Goal: Transaction & Acquisition: Subscribe to service/newsletter

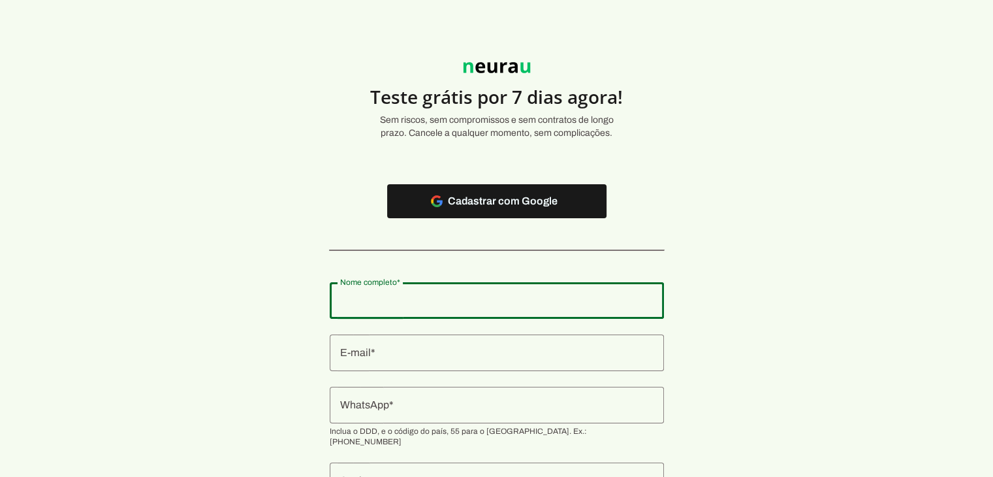
click at [414, 294] on input "Nome completo" at bounding box center [496, 300] width 313 height 16
type input "Rádanmes [PERSON_NAME]"
type md-outlined-text-field "Rádanmes [PERSON_NAME]"
click at [396, 364] on div at bounding box center [497, 352] width 334 height 37
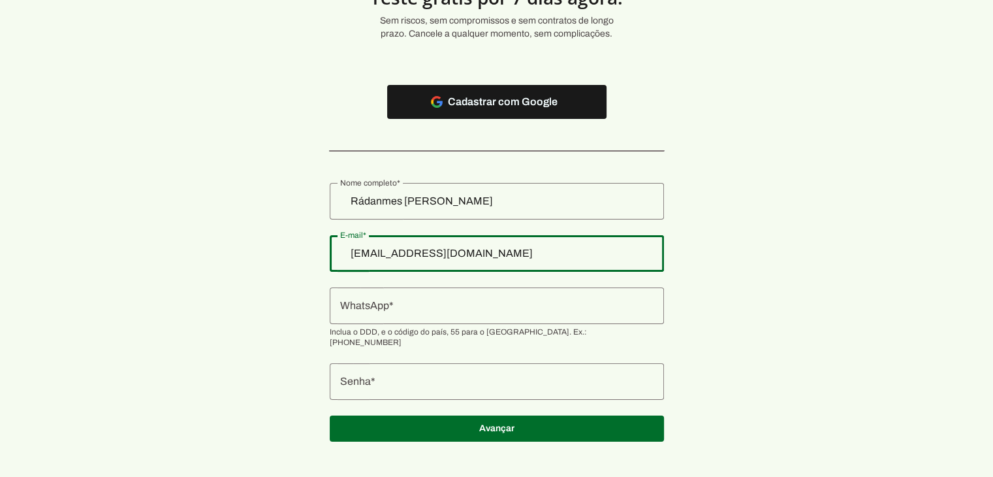
scroll to position [100, 0]
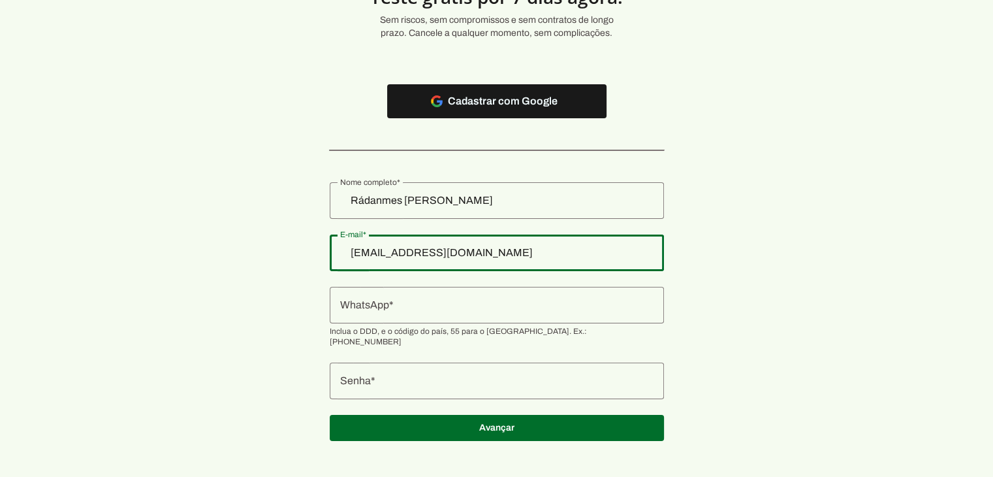
type input "[EMAIL_ADDRESS][DOMAIN_NAME]"
type md-outlined-text-field "[EMAIL_ADDRESS][DOMAIN_NAME]"
click at [436, 315] on div at bounding box center [497, 305] width 334 height 37
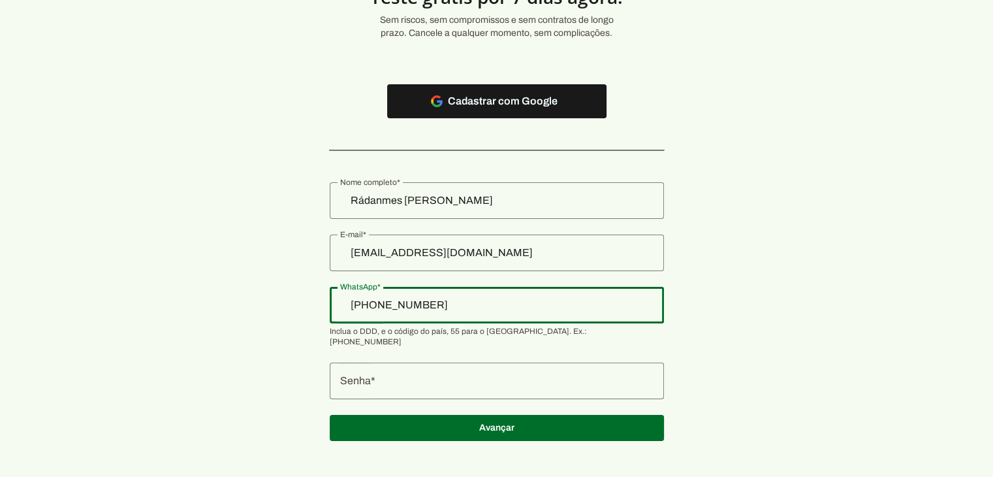
type input "[PHONE_NUMBER]"
type md-outlined-text-field "[PHONE_NUMBER]"
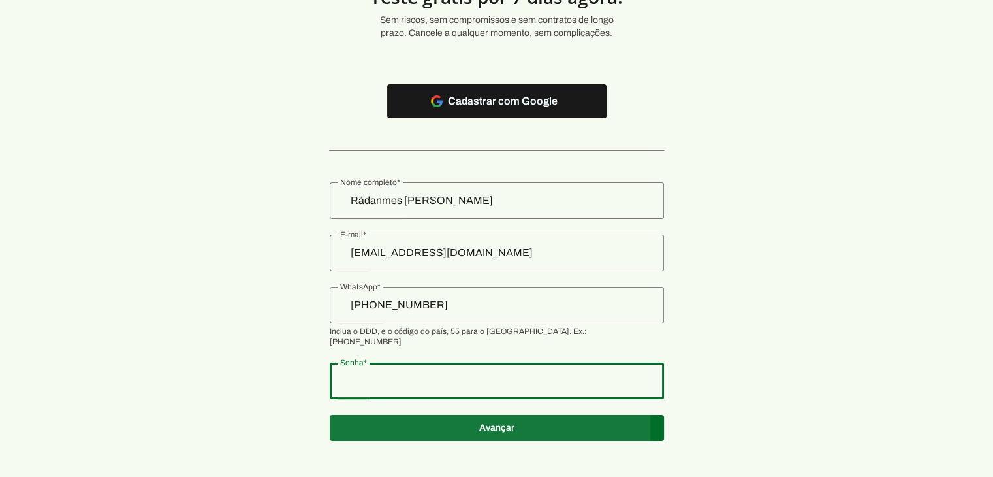
type md-outlined-text-field "LKCuJpAfhiC6Dj8"
click at [528, 417] on span at bounding box center [497, 427] width 334 height 31
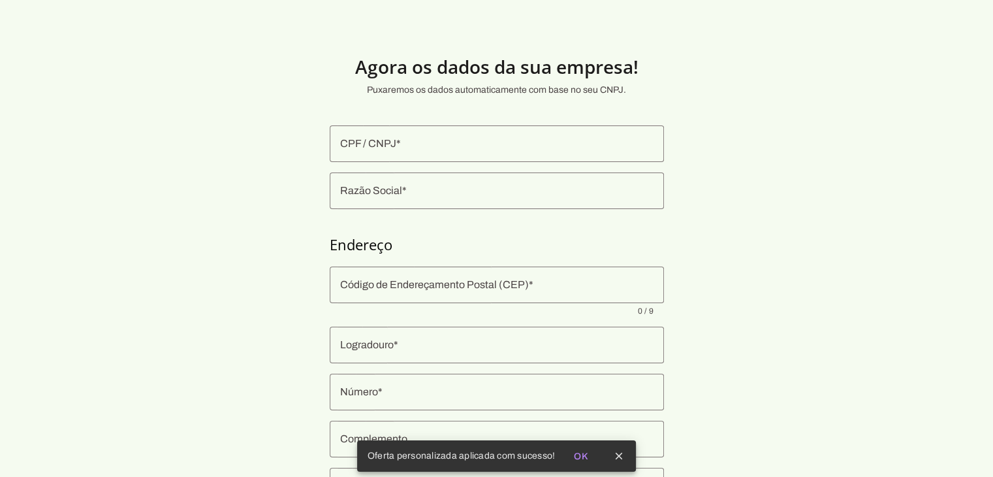
click at [473, 144] on input "CPF / CNPJ" at bounding box center [496, 144] width 313 height 16
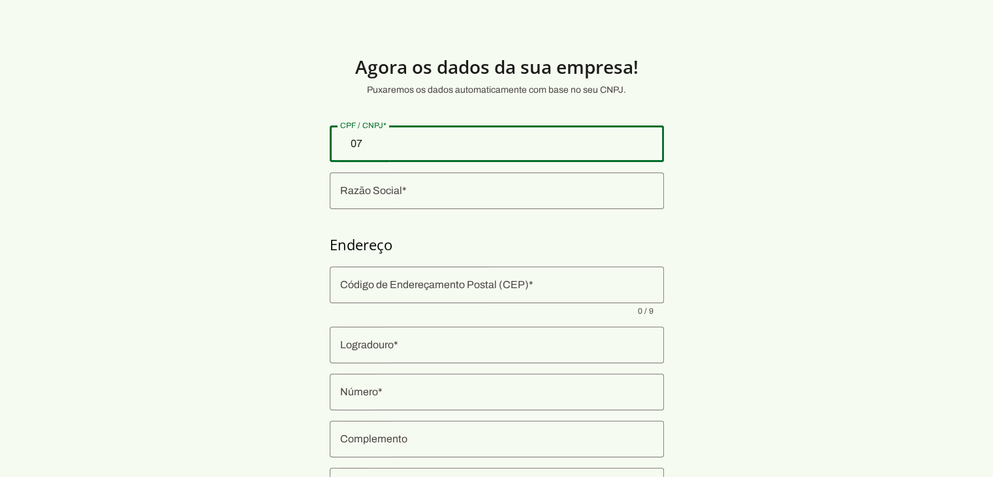
type input "0"
type input "53.739.160/0001-13"
type md-outlined-text-field "53.739.160/0001-13"
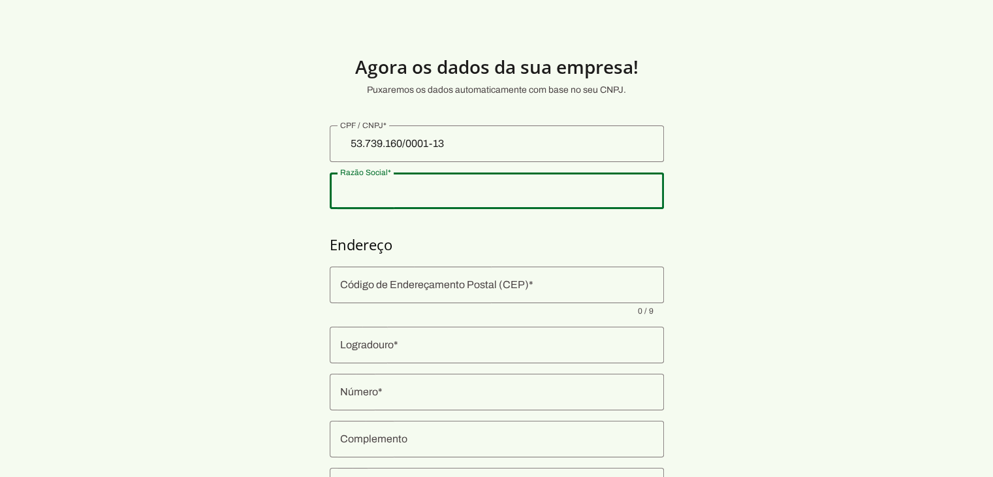
type input "4COM TECNOLOGIAS E CONSULTORIA LTDA"
type input "[GEOGRAPHIC_DATA][PERSON_NAME][PERSON_NAME]"
type input "2122"
type input "Sala 1809"
type input "Aldeota"
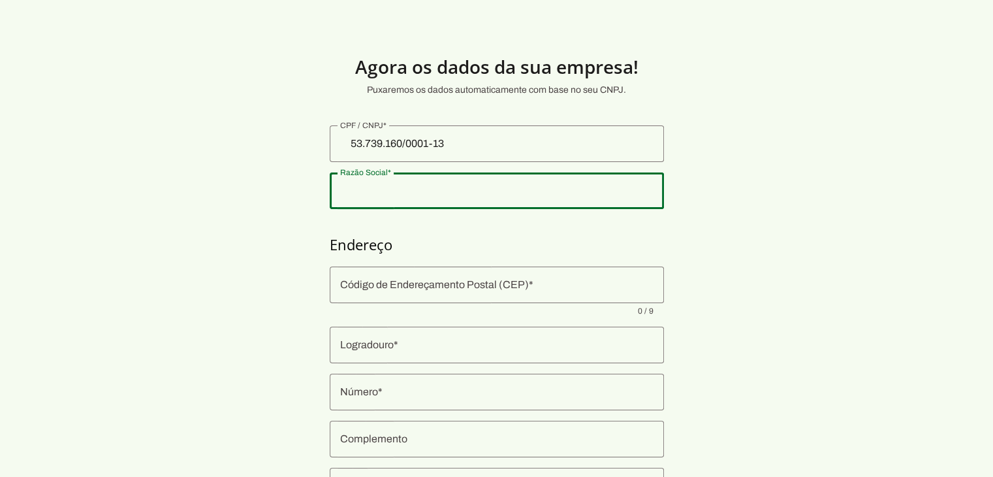
type input "[GEOGRAPHIC_DATA]"
type input "CE"
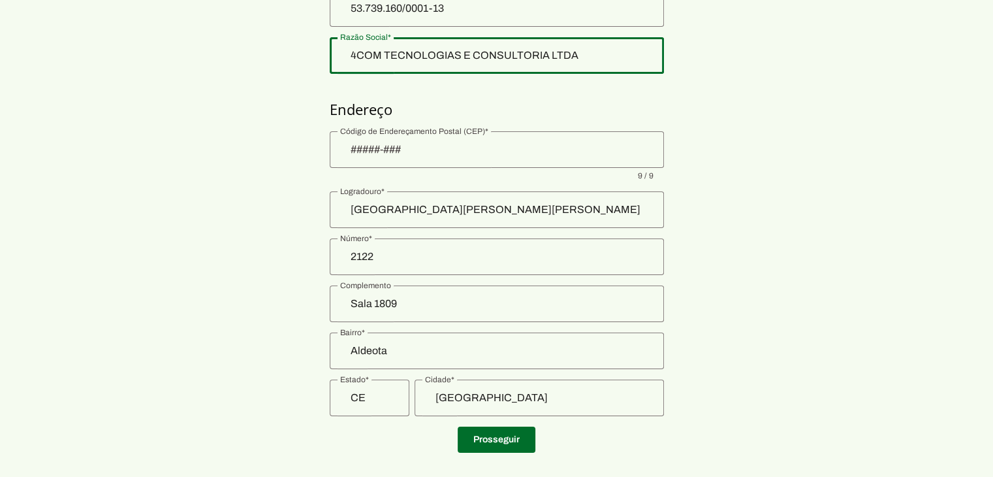
scroll to position [153, 0]
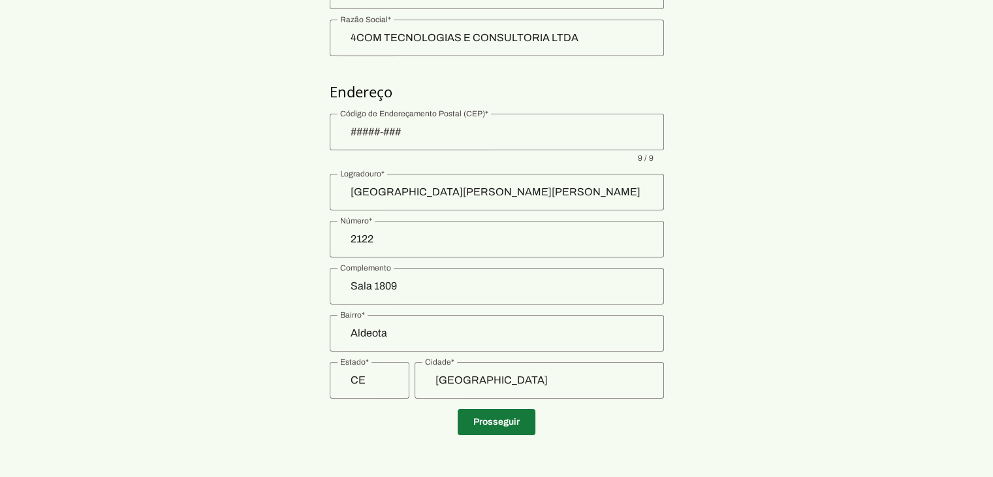
click at [502, 426] on span at bounding box center [497, 421] width 78 height 31
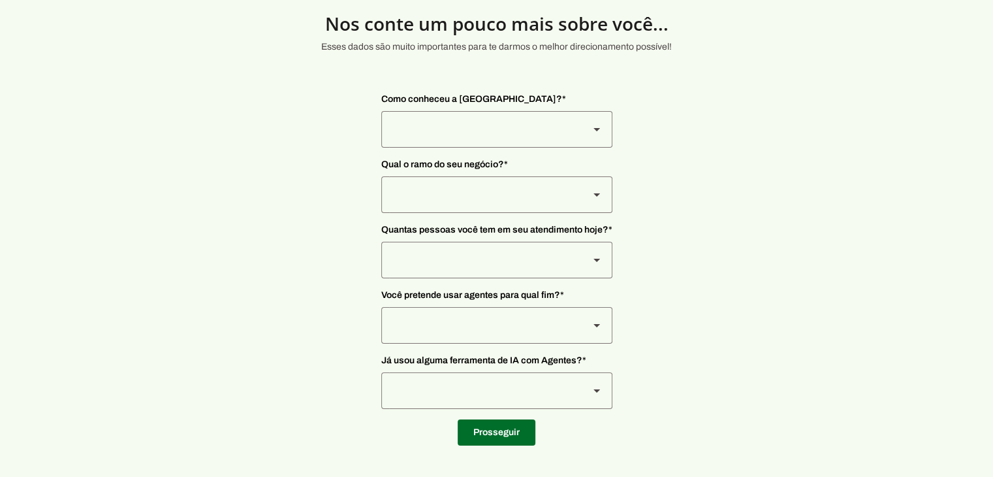
click at [560, 126] on div at bounding box center [479, 129] width 197 height 37
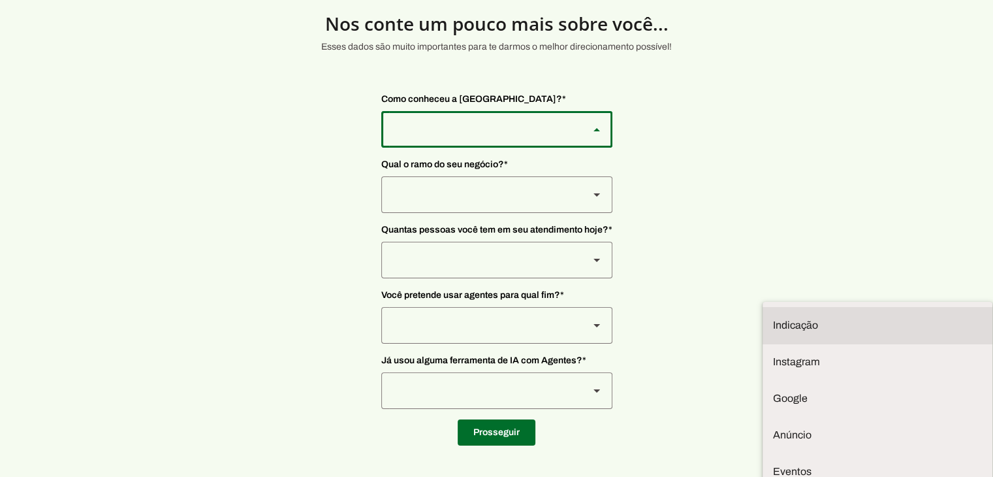
click at [0, 0] on slot "Indicação" at bounding box center [0, 0] width 0 height 0
type md-outlined-select "NW0Npec8Jvm64GSjAjvQ"
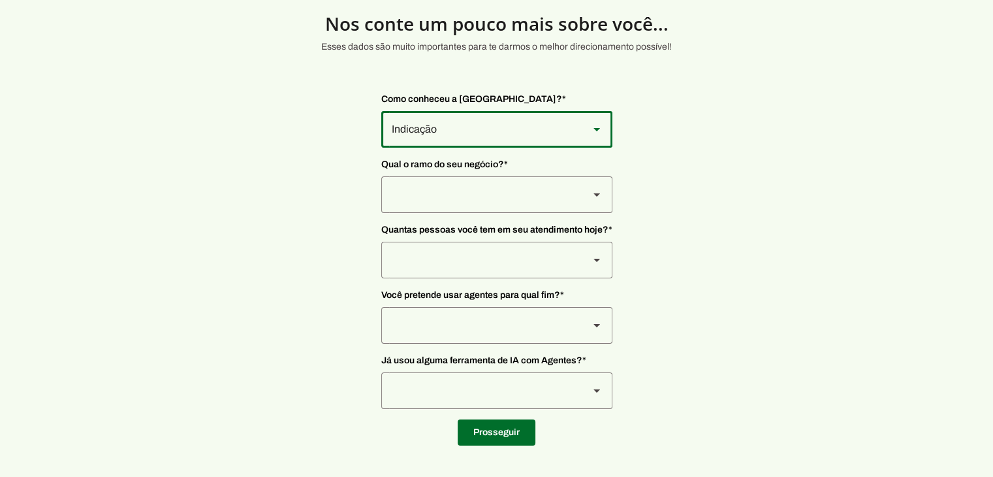
click at [439, 188] on div at bounding box center [479, 194] width 197 height 37
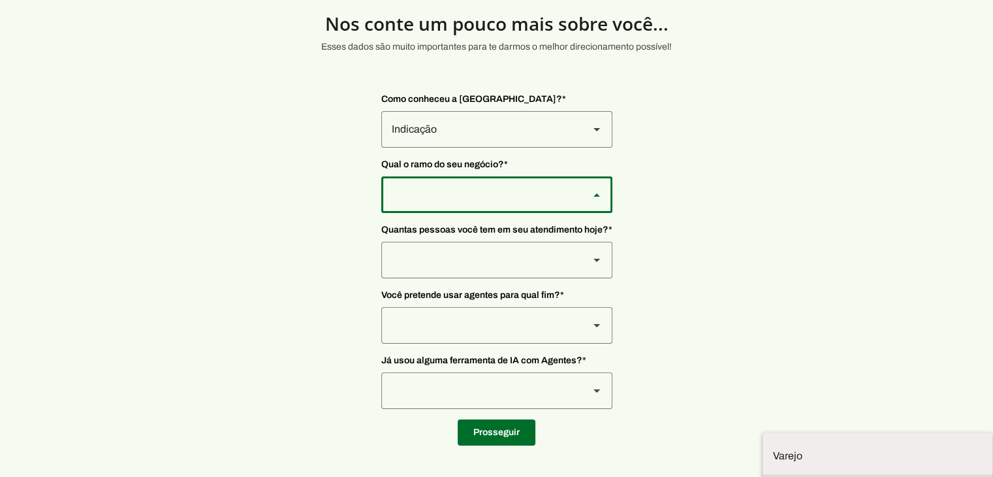
type md-outlined-select "yMXRdQFYaeQlqGHqqohr"
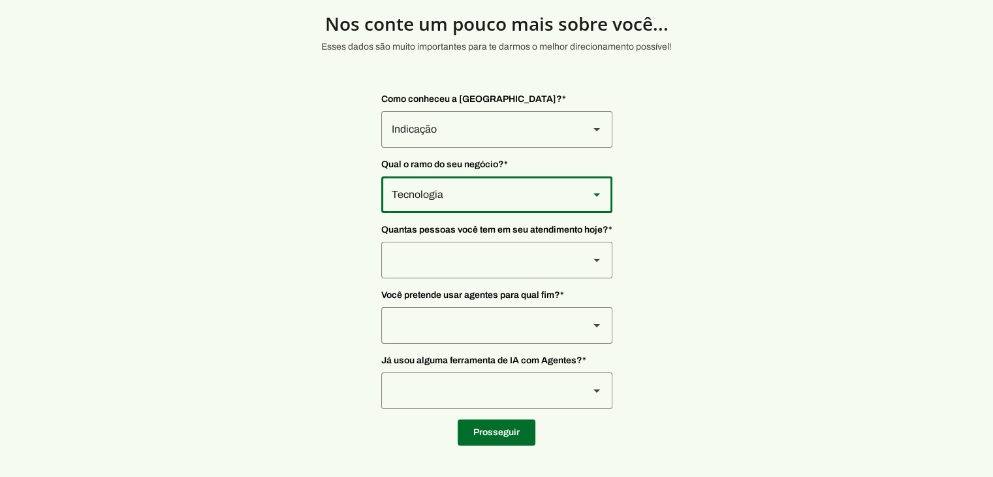
click at [445, 272] on div at bounding box center [479, 260] width 197 height 37
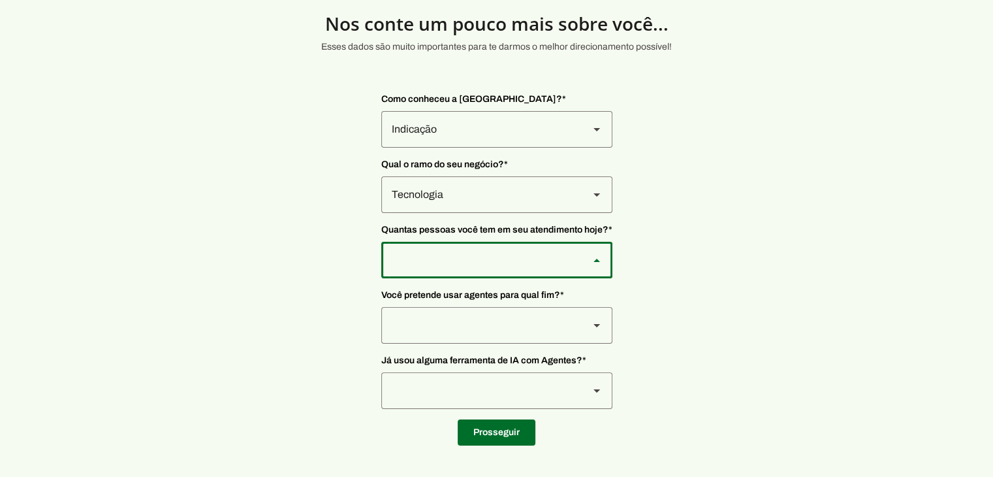
type md-outlined-select "yHmeUixsC5IlBgFUkJwN"
click at [441, 317] on div at bounding box center [479, 325] width 197 height 37
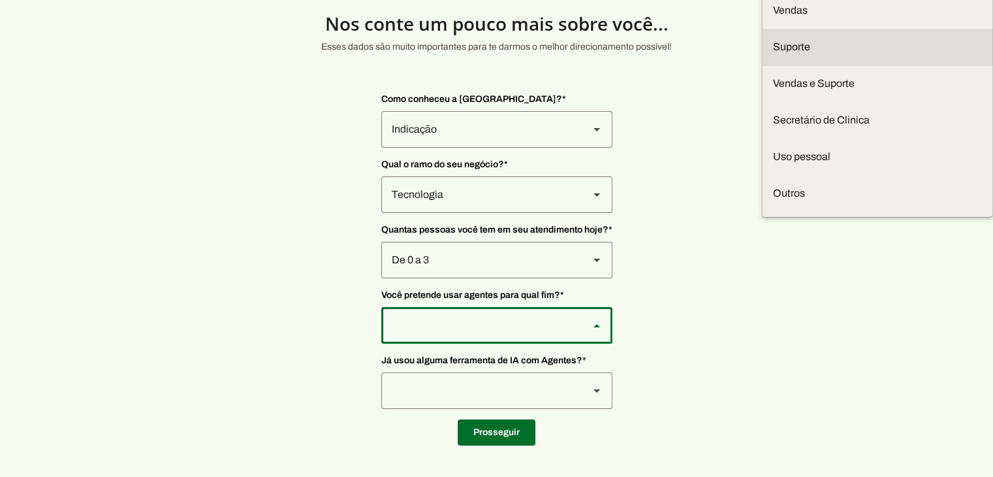
click at [0, 0] on slot "Vendas Suporte Vendas e Suporte Secretário de Clinica Uso pessoal Outros" at bounding box center [0, 0] width 0 height 0
click at [773, 55] on slot at bounding box center [877, 47] width 209 height 16
type md-outlined-select "bUA4yatWensZFNJNn8wK"
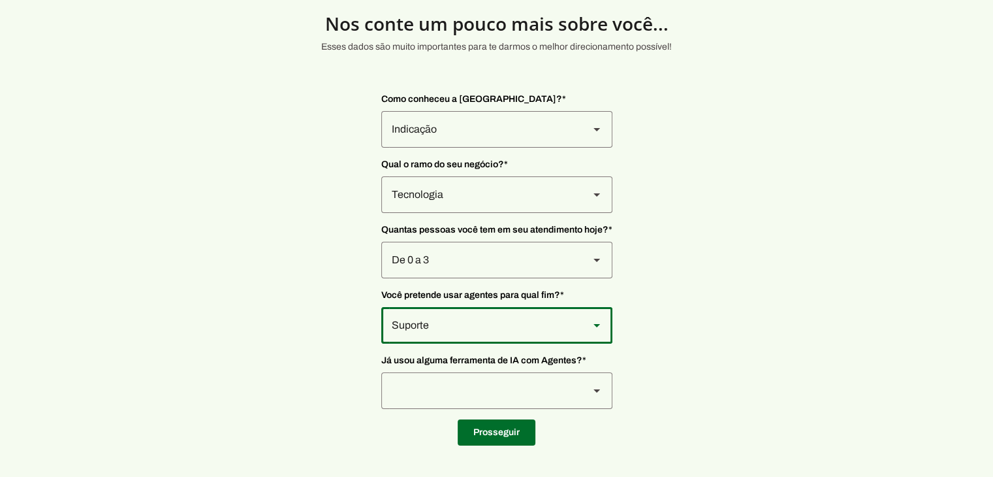
click at [446, 375] on div at bounding box center [479, 390] width 197 height 37
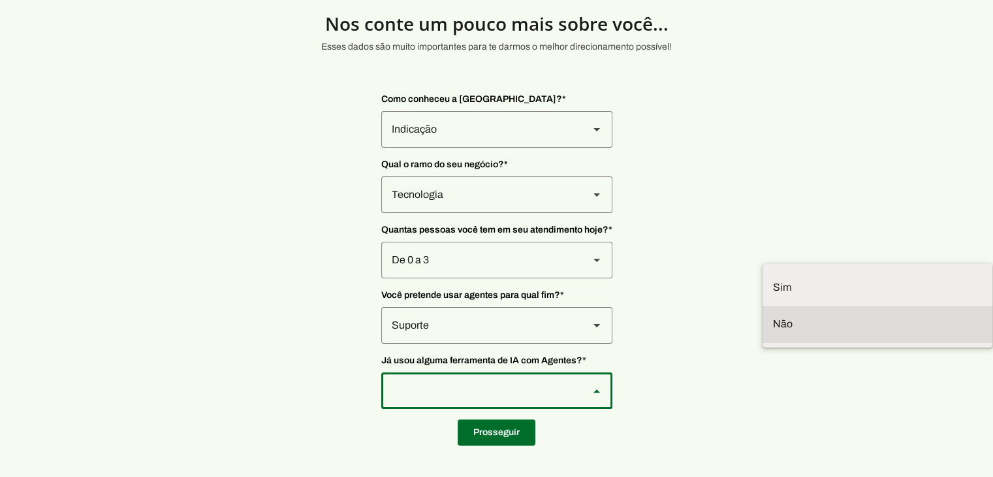
click at [773, 332] on slot at bounding box center [877, 324] width 209 height 16
type md-outlined-select "YJTivUP5LYteilvK0BaA"
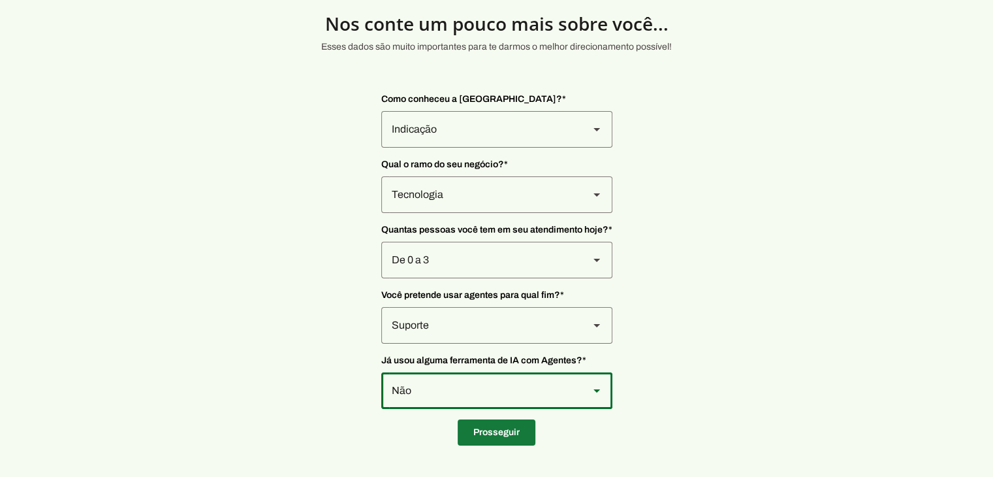
click at [504, 427] on span at bounding box center [497, 432] width 78 height 31
type input "[GEOGRAPHIC_DATA][PERSON_NAME][PERSON_NAME]"
type input "2122"
type input "Sala 1809"
type input "Aldeota"
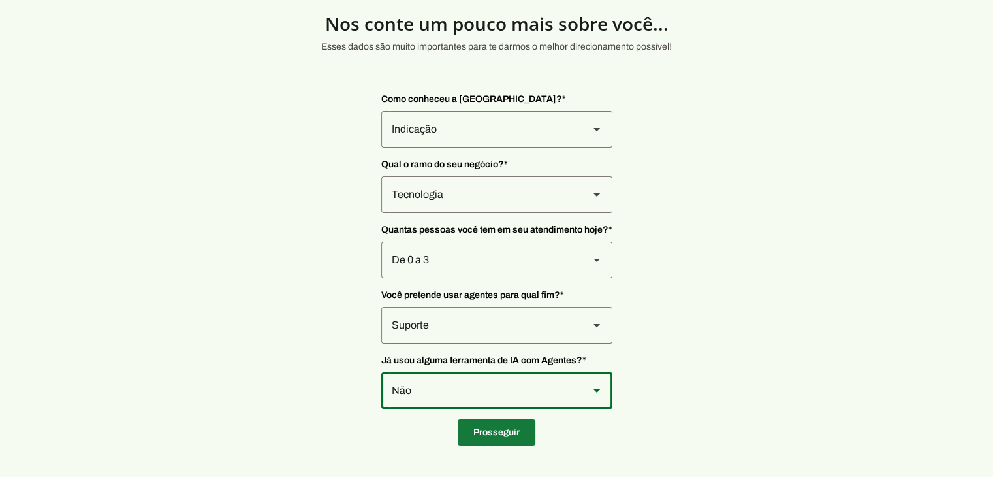
type input "[GEOGRAPHIC_DATA]"
type input "CE"
